Goal: Information Seeking & Learning: Learn about a topic

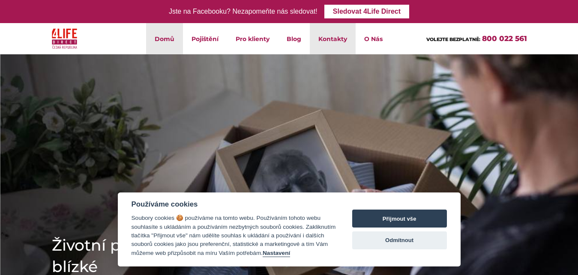
click at [325, 39] on link "Kontakty" at bounding box center [333, 38] width 46 height 31
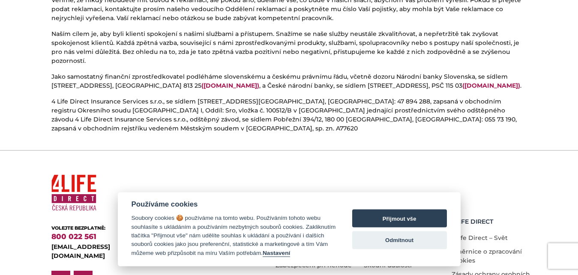
scroll to position [554, 0]
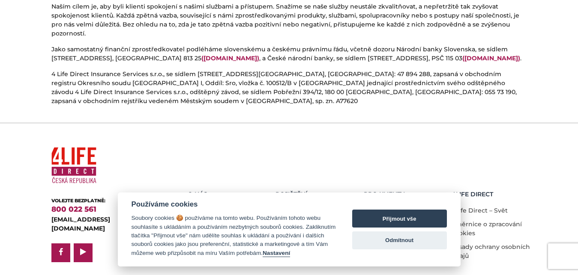
click at [330, 144] on div "O nás O nás Kariéra Pojištění Životní pojištění Úrazové pojištění Zabezpečení p…" at bounding box center [350, 203] width 366 height 119
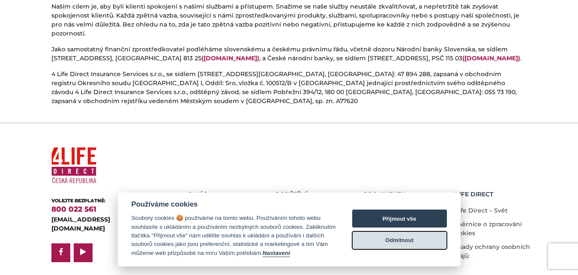
click at [378, 243] on button "Odmítnout" at bounding box center [399, 241] width 95 height 18
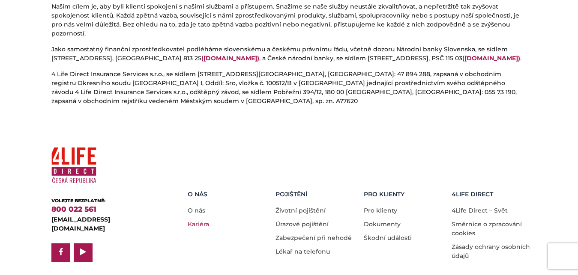
click at [203, 220] on link "Kariéra" at bounding box center [198, 224] width 21 height 8
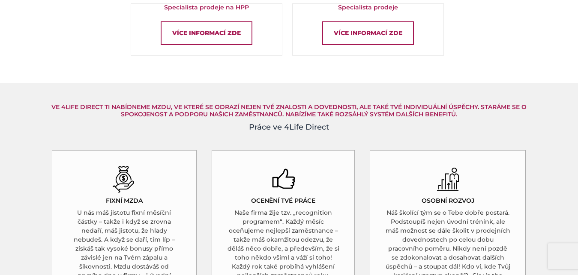
scroll to position [568, 0]
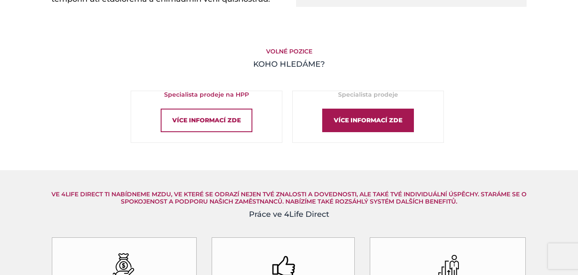
click at [372, 114] on div "Více informací zde" at bounding box center [368, 121] width 92 height 24
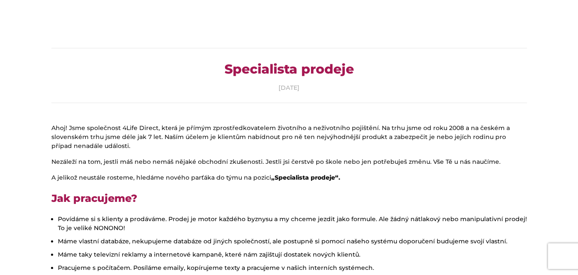
scroll to position [87, 0]
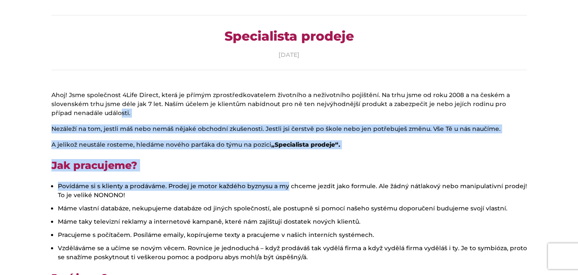
drag, startPoint x: 111, startPoint y: 118, endPoint x: 283, endPoint y: 181, distance: 182.8
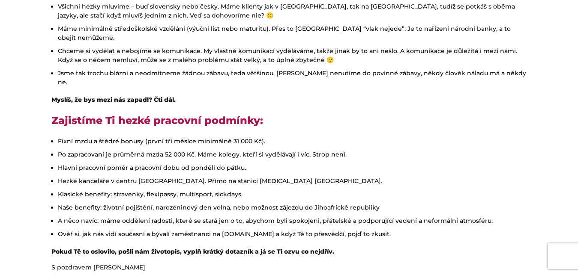
scroll to position [437, 0]
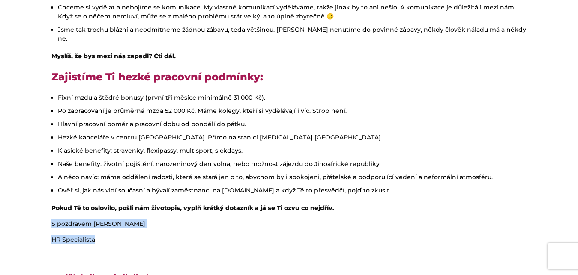
drag, startPoint x: 84, startPoint y: 207, endPoint x: 328, endPoint y: 220, distance: 244.8
click at [328, 220] on div "Ahoj! Jsme společnost 4Life Direct, která je přímým zprostředkovatelem životníh…" at bounding box center [289, 173] width 488 height 865
click at [297, 217] on div "Ahoj! Jsme společnost 4Life Direct, která je přímým zprostředkovatelem životníh…" at bounding box center [289, 173] width 488 height 865
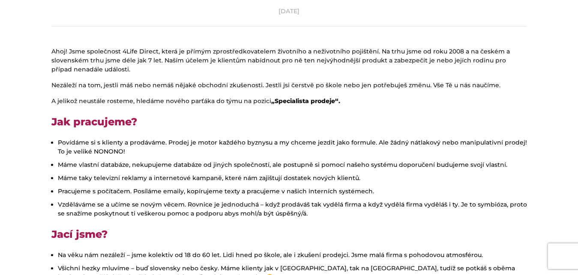
scroll to position [0, 0]
